Goal: Information Seeking & Learning: Learn about a topic

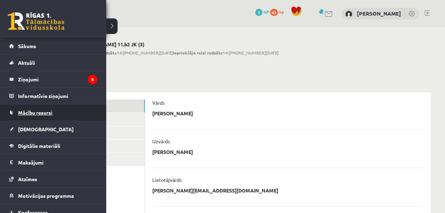
click at [39, 111] on span "Mācību resursi" at bounding box center [35, 112] width 34 height 6
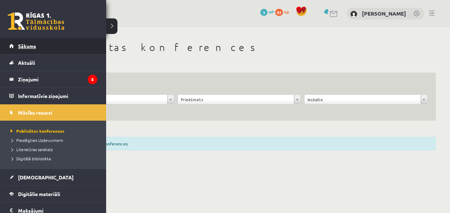
click at [34, 46] on span "Sākums" at bounding box center [27, 46] width 18 height 6
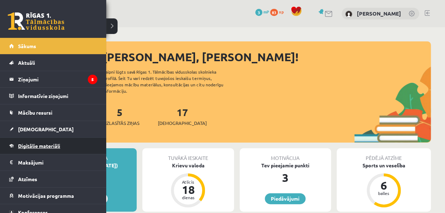
click at [31, 149] on link "Digitālie materiāli" at bounding box center [53, 146] width 88 height 16
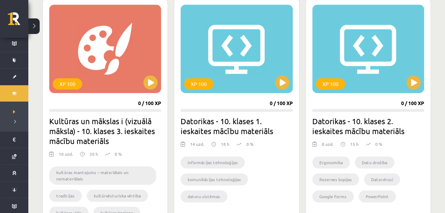
scroll to position [219, 0]
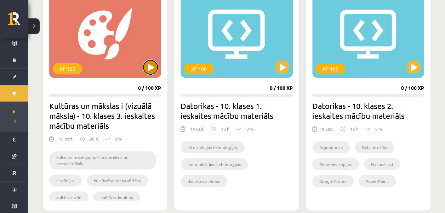
click at [150, 67] on button at bounding box center [150, 67] width 14 height 14
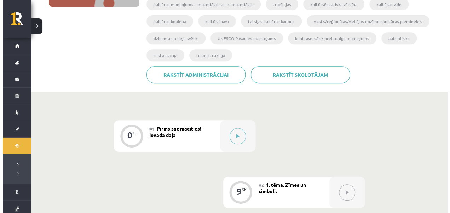
scroll to position [159, 0]
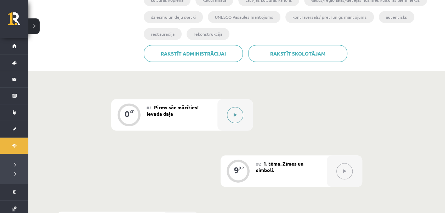
click at [236, 115] on icon at bounding box center [235, 115] width 3 height 4
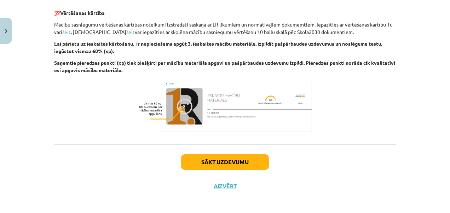
scroll to position [453, 0]
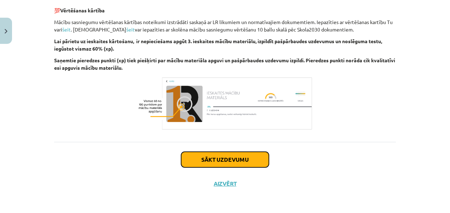
click at [252, 155] on button "Sākt uzdevumu" at bounding box center [225, 160] width 88 height 16
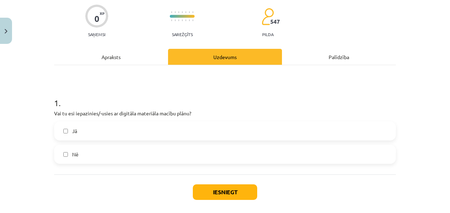
scroll to position [79, 0]
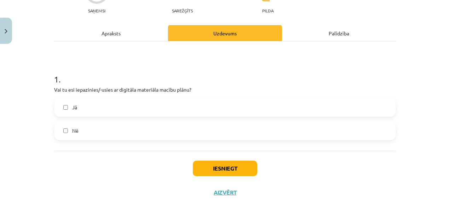
click at [64, 110] on label "Jā" at bounding box center [225, 107] width 340 height 18
click at [210, 168] on button "Iesniegt" at bounding box center [225, 169] width 64 height 16
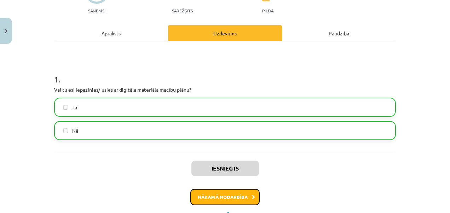
click at [239, 192] on button "Nākamā nodarbība" at bounding box center [224, 197] width 69 height 16
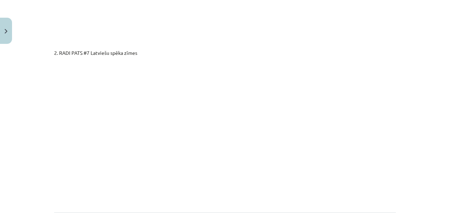
scroll to position [1268, 0]
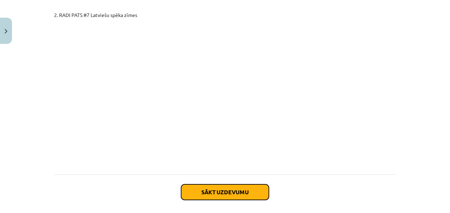
click at [231, 184] on button "Sākt uzdevumu" at bounding box center [225, 192] width 88 height 16
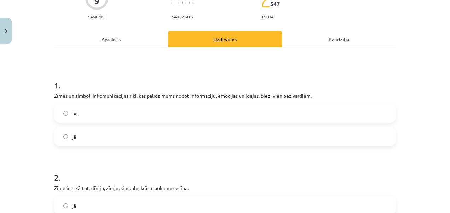
scroll to position [88, 0]
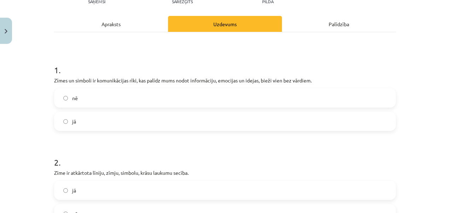
click at [60, 125] on label "jā" at bounding box center [225, 122] width 340 height 18
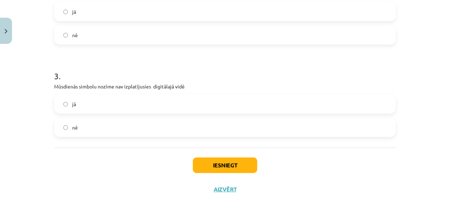
scroll to position [273, 0]
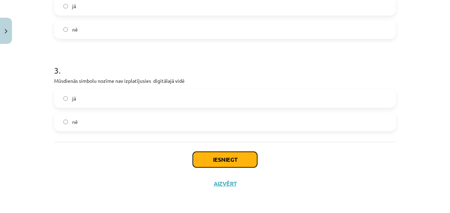
click at [218, 159] on button "Iesniegt" at bounding box center [225, 160] width 64 height 16
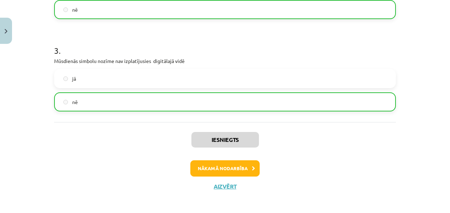
scroll to position [294, 0]
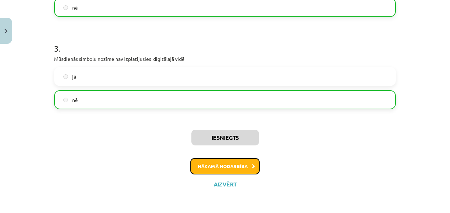
click at [242, 169] on button "Nākamā nodarbība" at bounding box center [224, 166] width 69 height 16
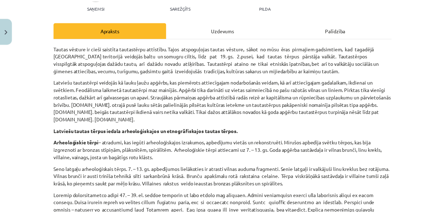
scroll to position [0, 0]
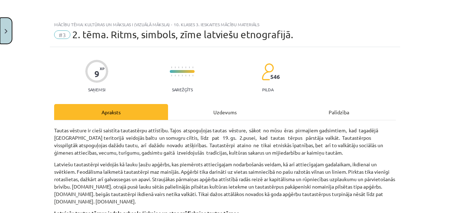
click at [5, 32] on img "Close" at bounding box center [6, 31] width 3 height 5
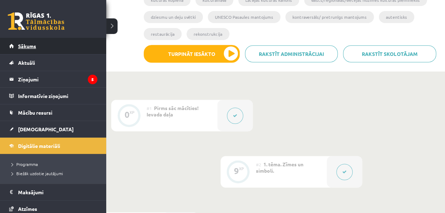
click at [12, 47] on link "Sākums" at bounding box center [53, 46] width 88 height 16
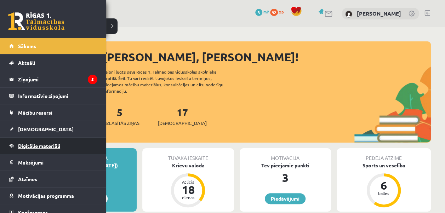
click at [39, 148] on span "Digitālie materiāli" at bounding box center [39, 146] width 42 height 6
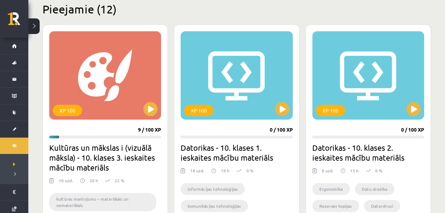
scroll to position [201, 0]
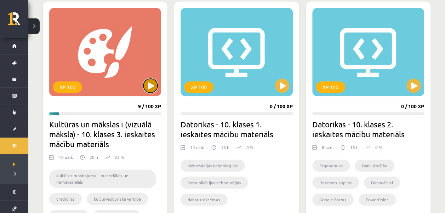
click at [151, 86] on button at bounding box center [150, 86] width 14 height 14
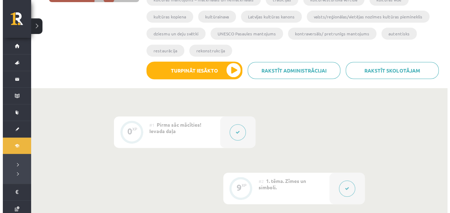
scroll to position [149, 0]
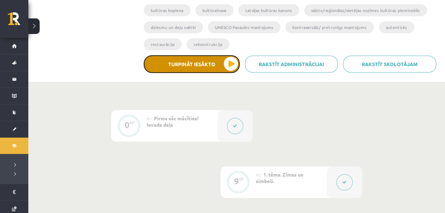
click at [227, 63] on button "Turpināt iesākto" at bounding box center [192, 64] width 96 height 18
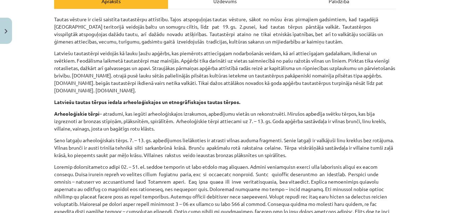
scroll to position [113, 0]
